Goal: Task Accomplishment & Management: Use online tool/utility

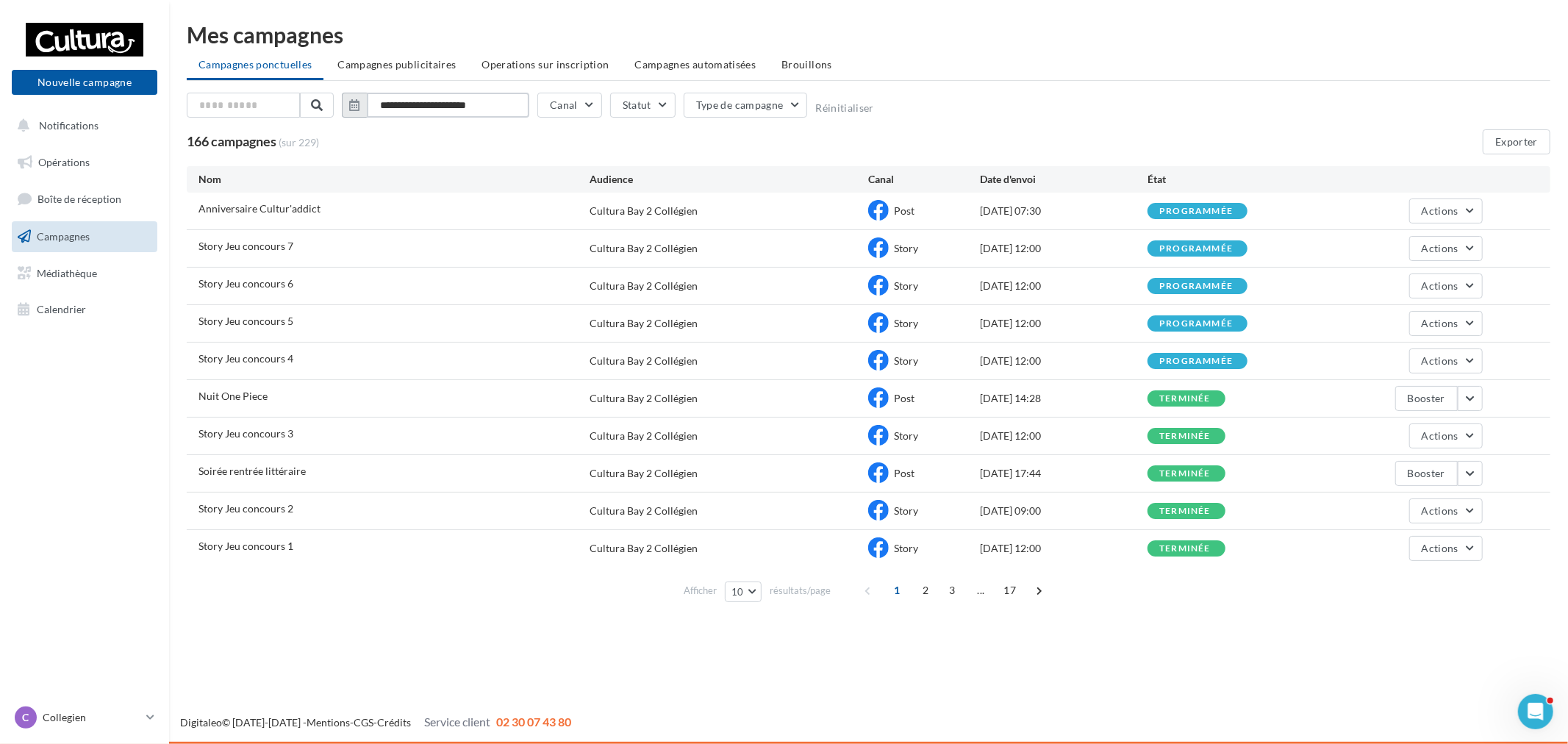
click at [430, 104] on input "**********" at bounding box center [448, 105] width 163 height 25
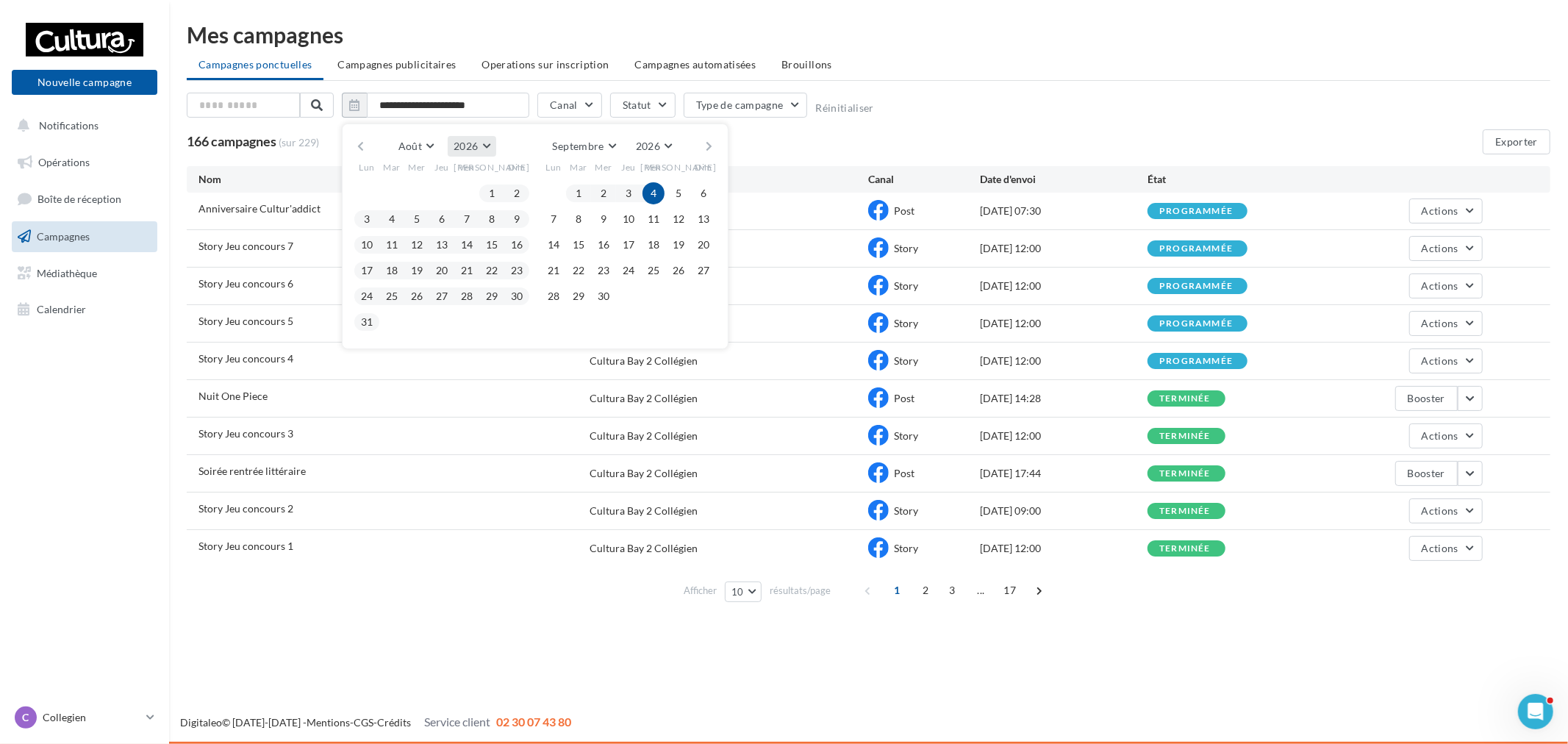
click at [476, 146] on span "2026" at bounding box center [466, 145] width 24 height 12
click at [446, 183] on button "2025" at bounding box center [444, 182] width 103 height 26
click at [466, 197] on button "1" at bounding box center [467, 194] width 22 height 22
click at [516, 299] on button "31" at bounding box center [517, 297] width 22 height 22
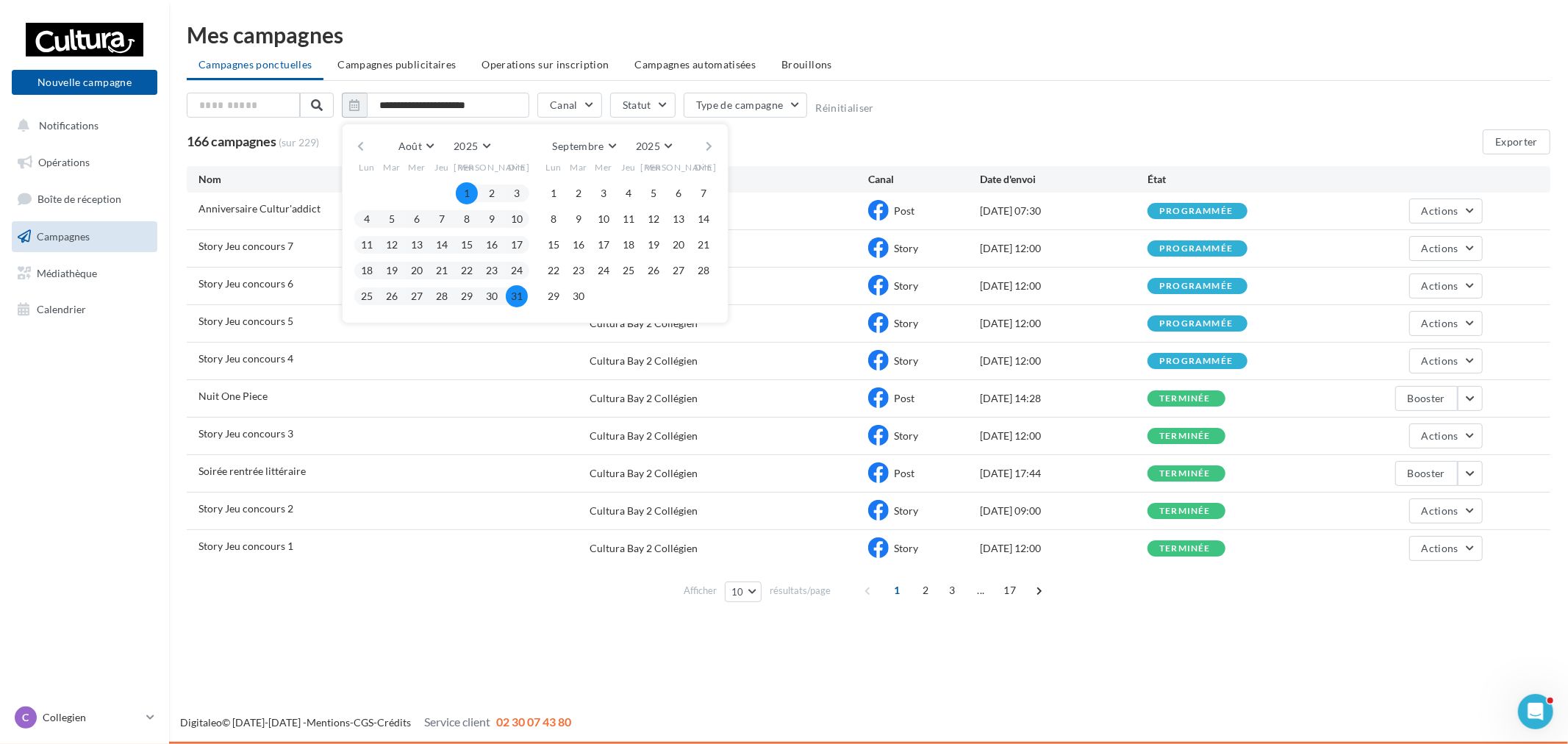
type input "**********"
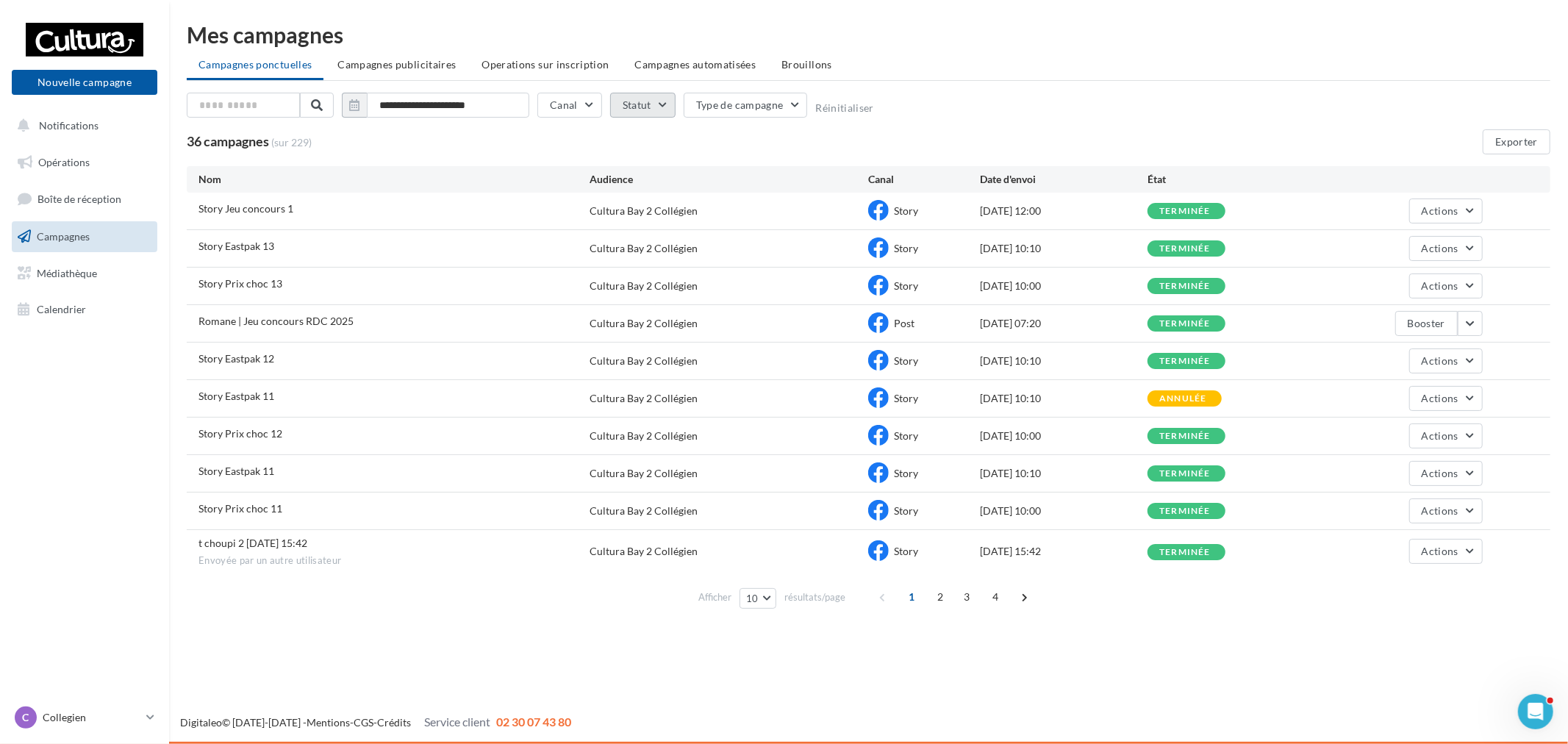
click at [651, 103] on button "Statut" at bounding box center [643, 105] width 65 height 25
click at [672, 169] on div "Terminée" at bounding box center [664, 177] width 43 height 15
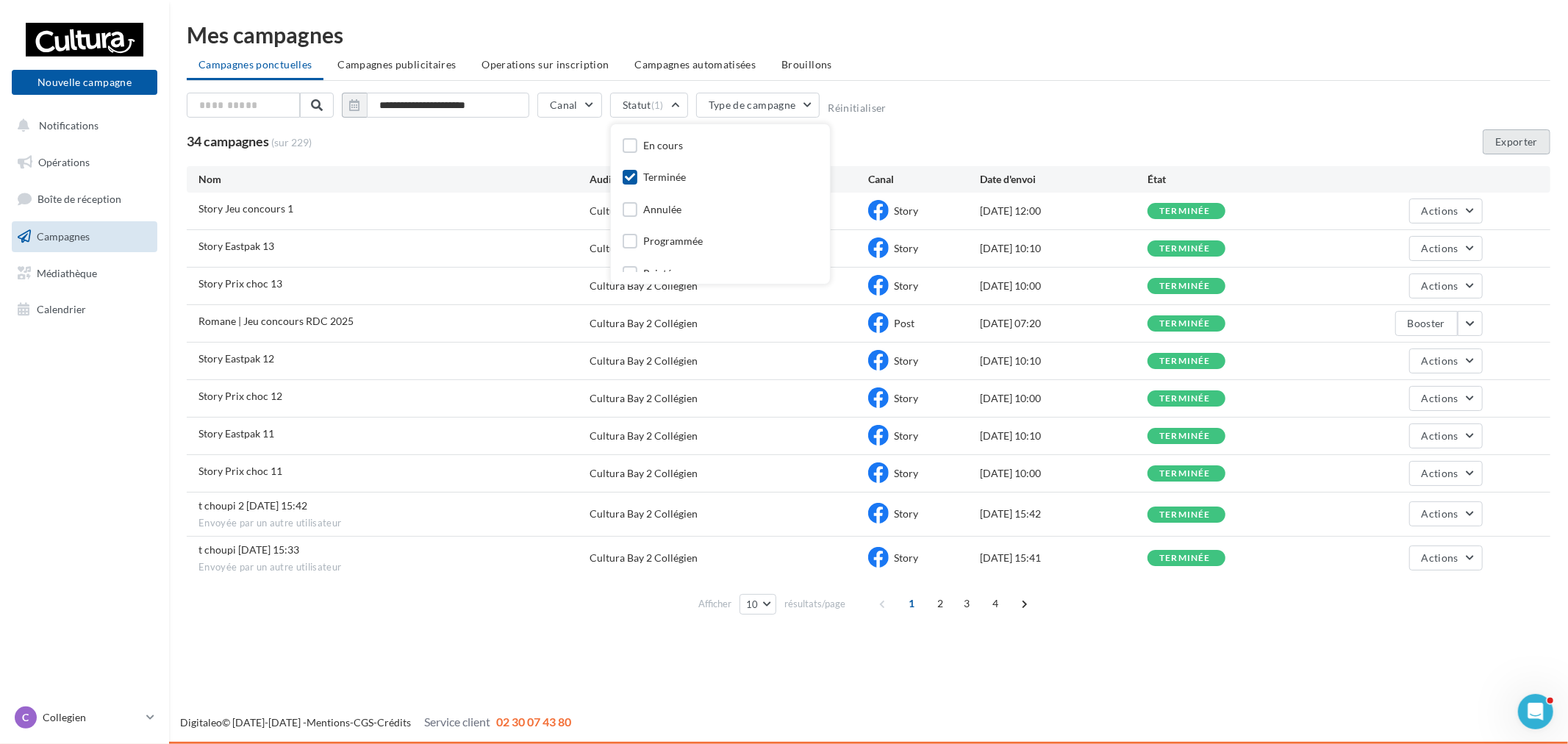
click at [1516, 144] on button "Exporter" at bounding box center [1517, 141] width 67 height 25
click at [65, 736] on div "C Collegien [EMAIL_ADDRESS][DOMAIN_NAME]" at bounding box center [84, 723] width 169 height 40
click at [89, 719] on p "Collegien" at bounding box center [92, 718] width 97 height 15
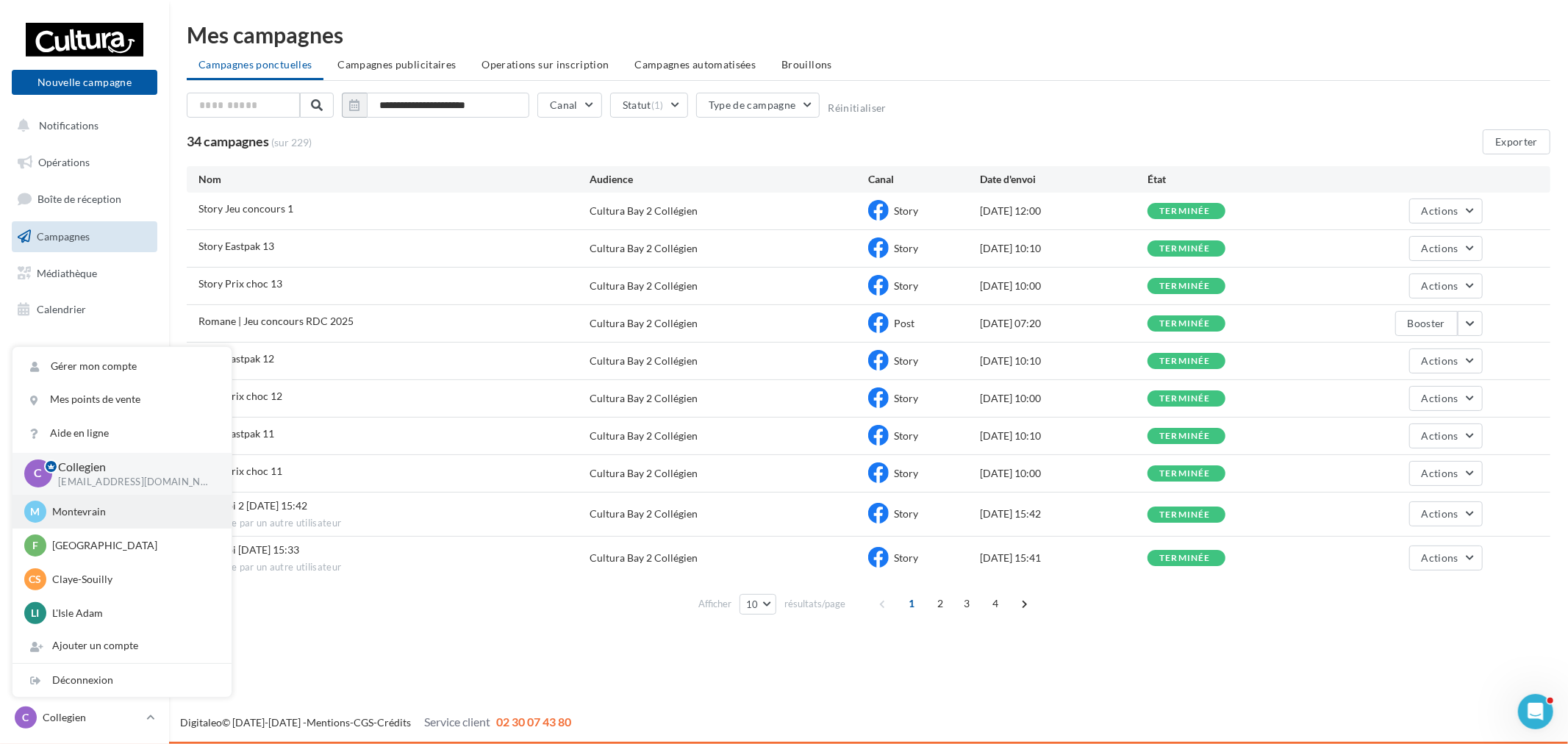
click at [127, 513] on p "Montevrain" at bounding box center [133, 512] width 162 height 15
